Goal: Obtain resource: Download file/media

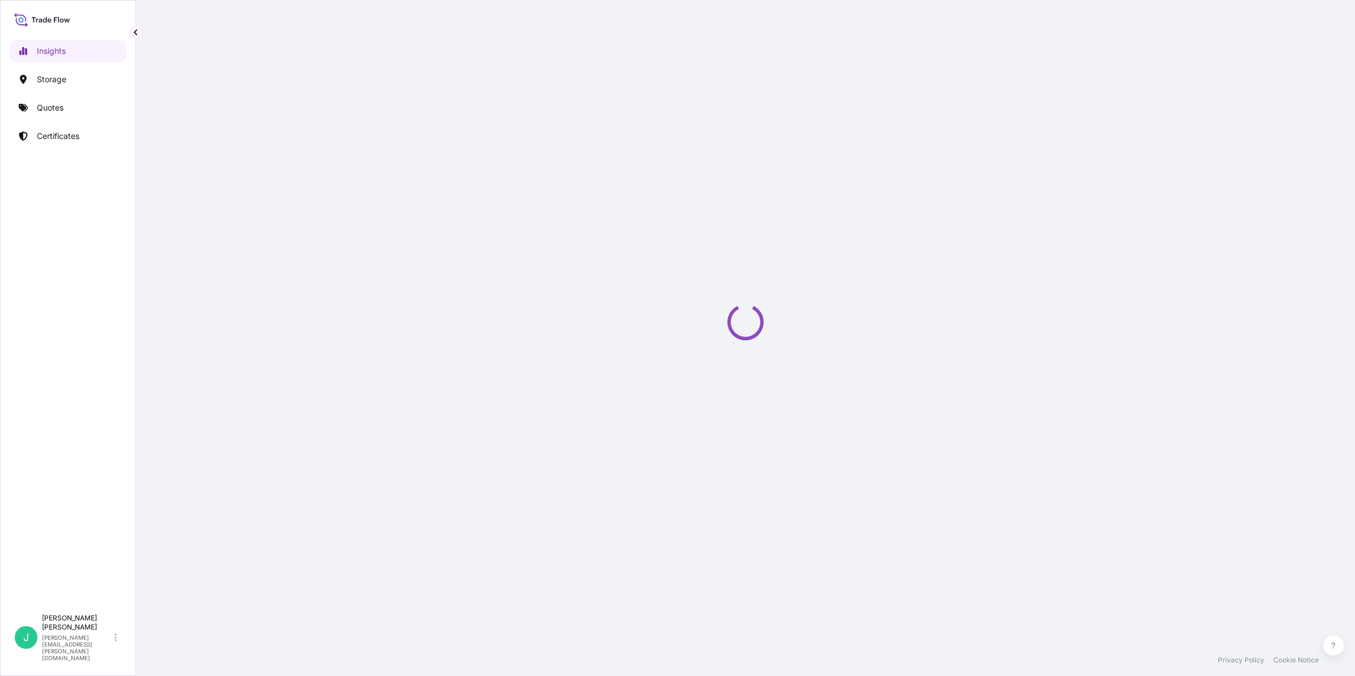
select select "2025"
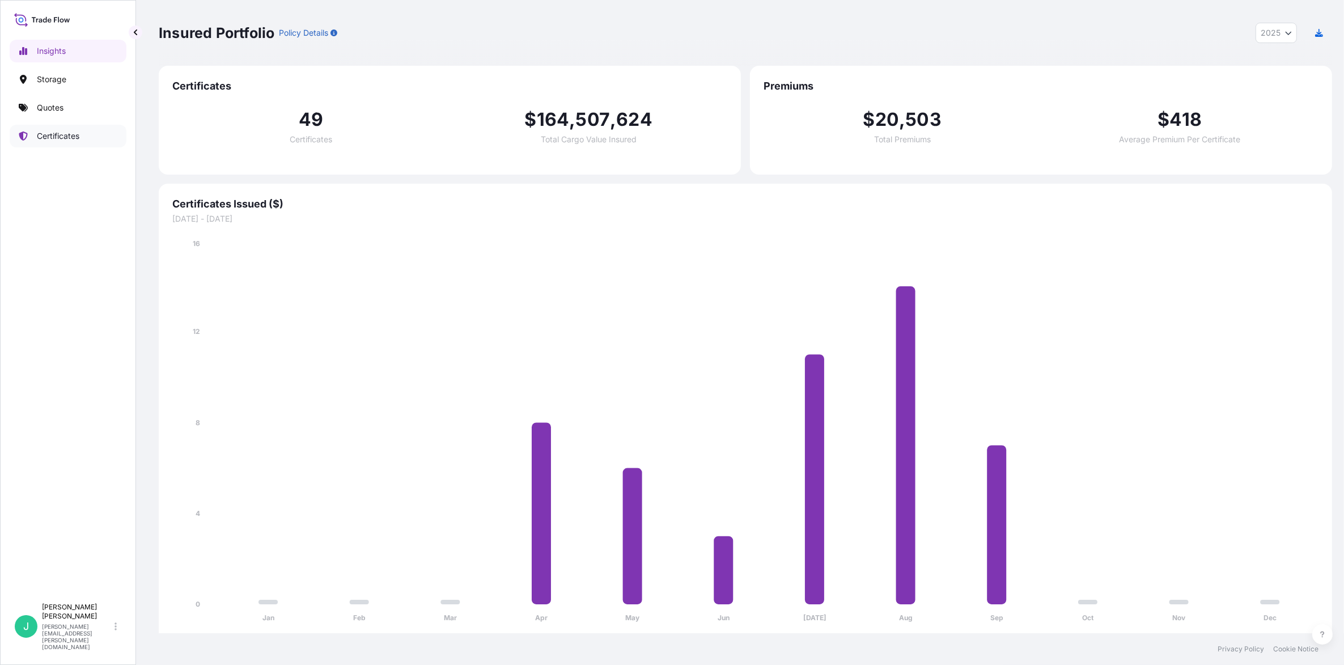
click at [70, 132] on p "Certificates" at bounding box center [58, 135] width 43 height 11
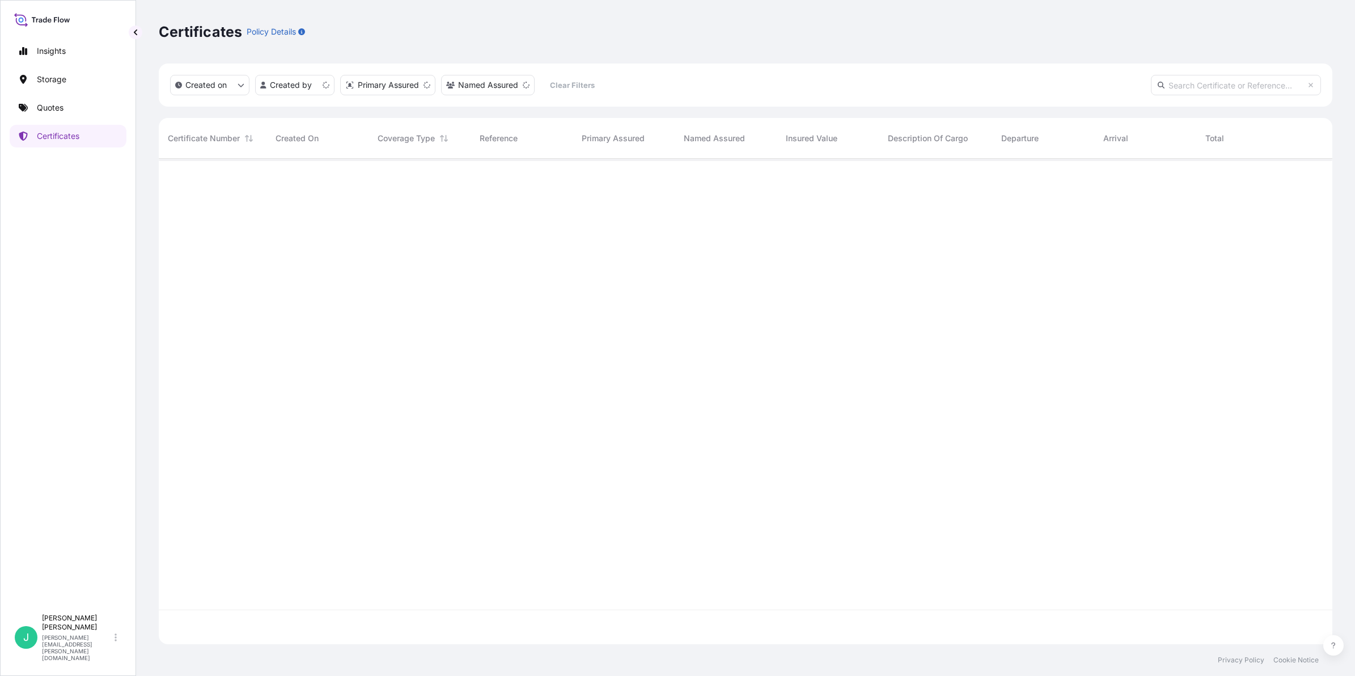
scroll to position [481, 1163]
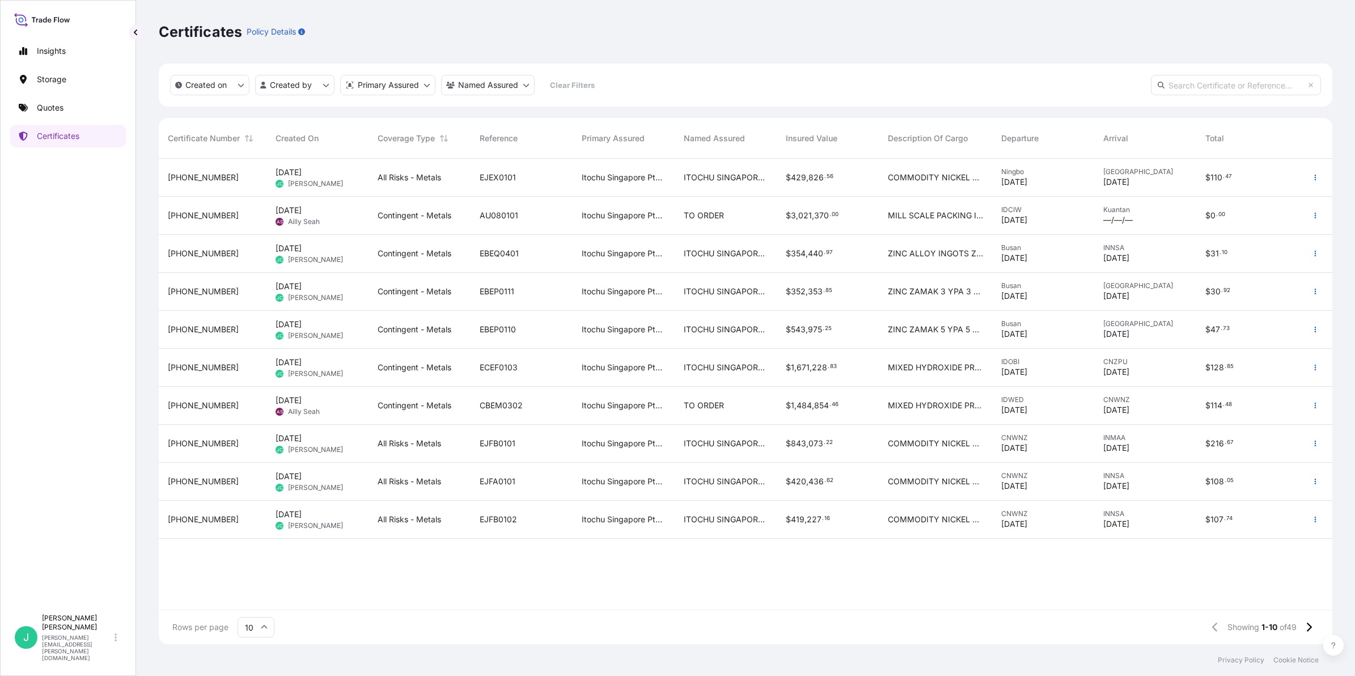
click at [302, 171] on span "[DATE]" at bounding box center [289, 172] width 26 height 11
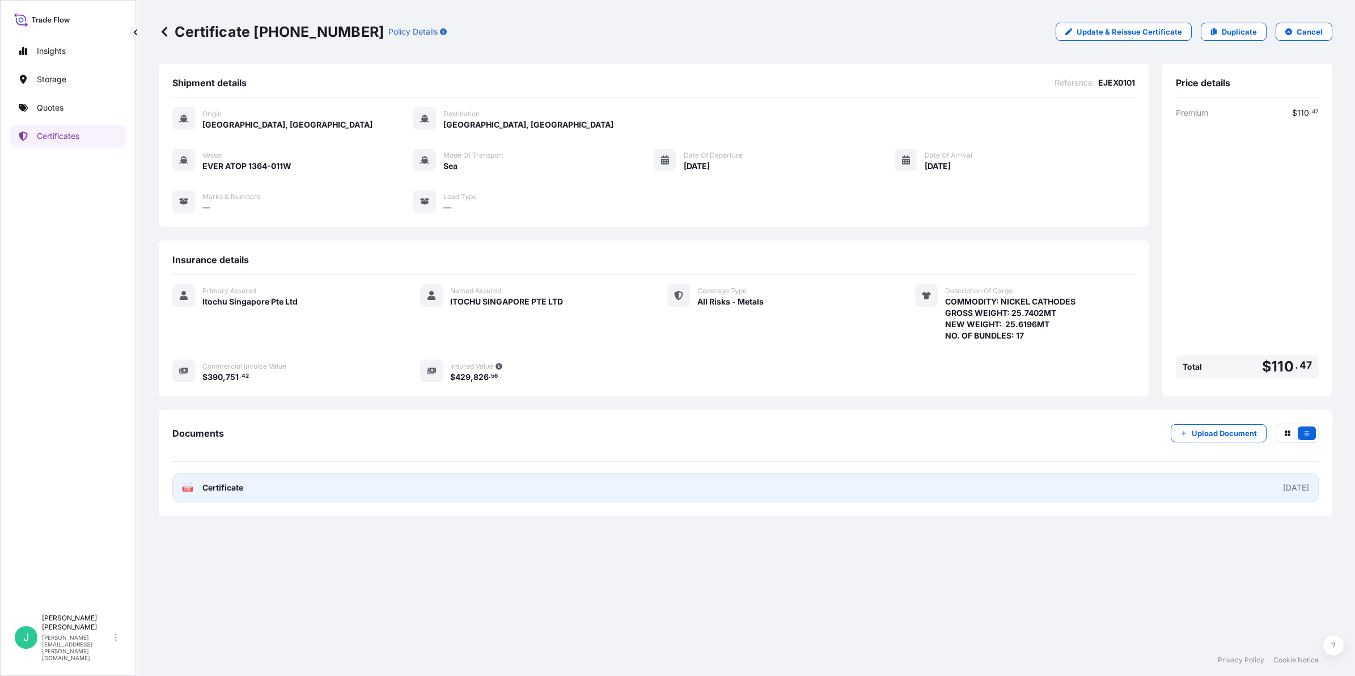
click at [227, 488] on span "Certificate" at bounding box center [222, 487] width 41 height 11
